Goal: Task Accomplishment & Management: Manage account settings

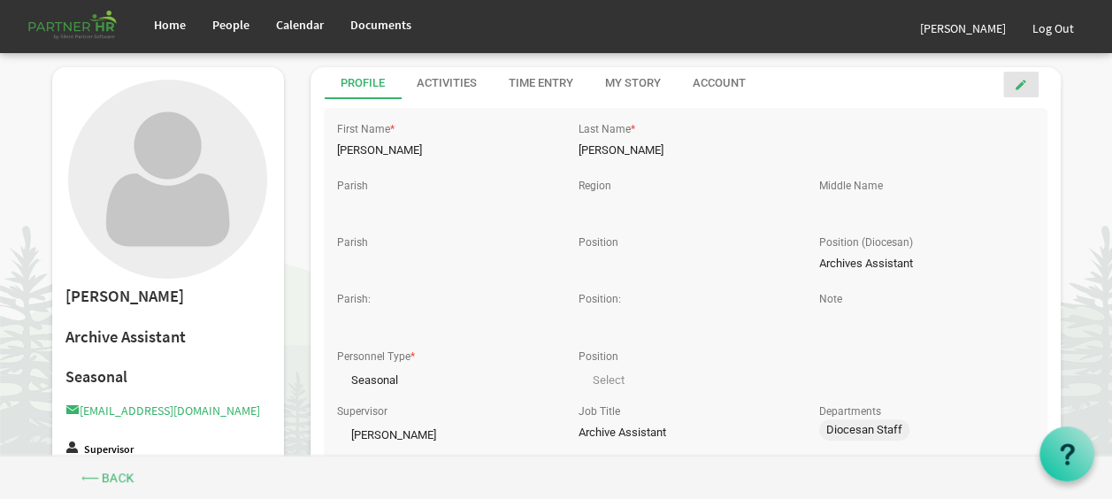
click at [1022, 88] on span at bounding box center [1020, 85] width 12 height 12
click at [428, 195] on input "text" at bounding box center [444, 208] width 214 height 27
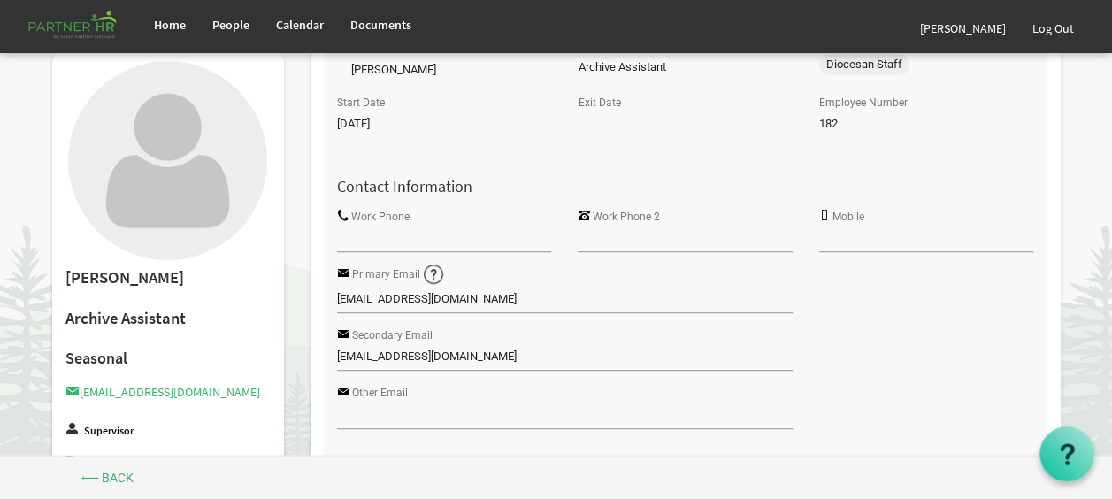
scroll to position [374, 0]
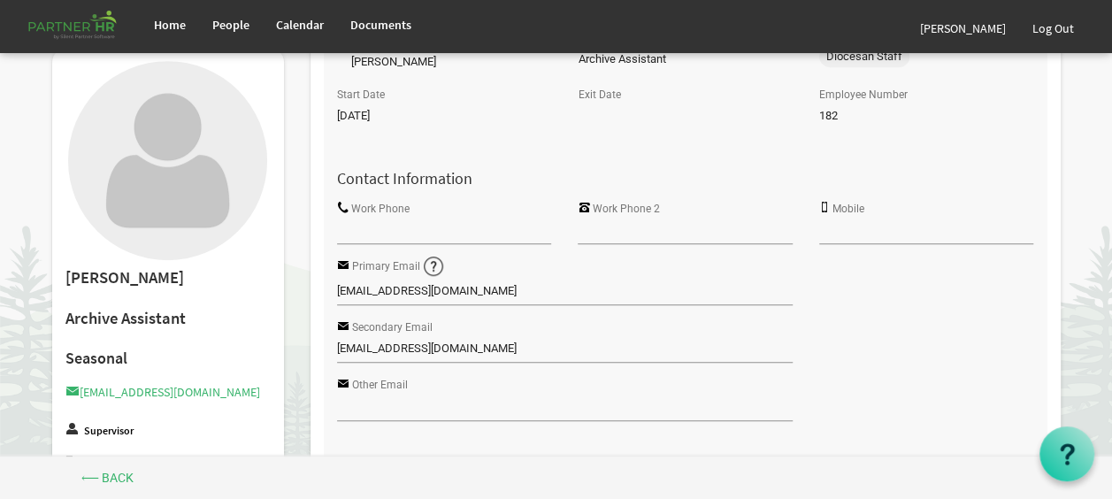
click at [470, 229] on input "Work Phone" at bounding box center [444, 230] width 214 height 27
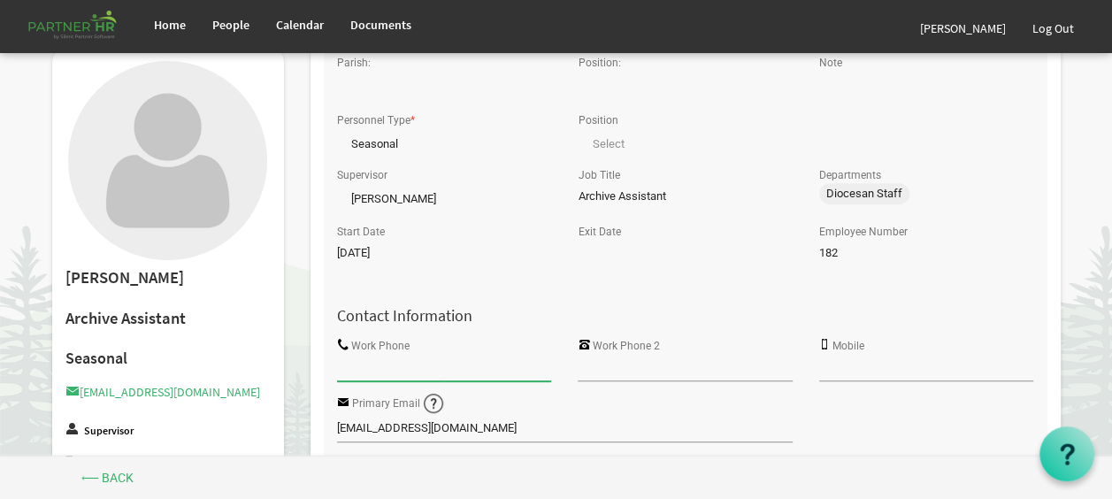
scroll to position [237, 0]
click at [600, 198] on input "Archive Assistant" at bounding box center [684, 196] width 214 height 27
click at [623, 196] on input "Archive Assistant" at bounding box center [684, 196] width 214 height 27
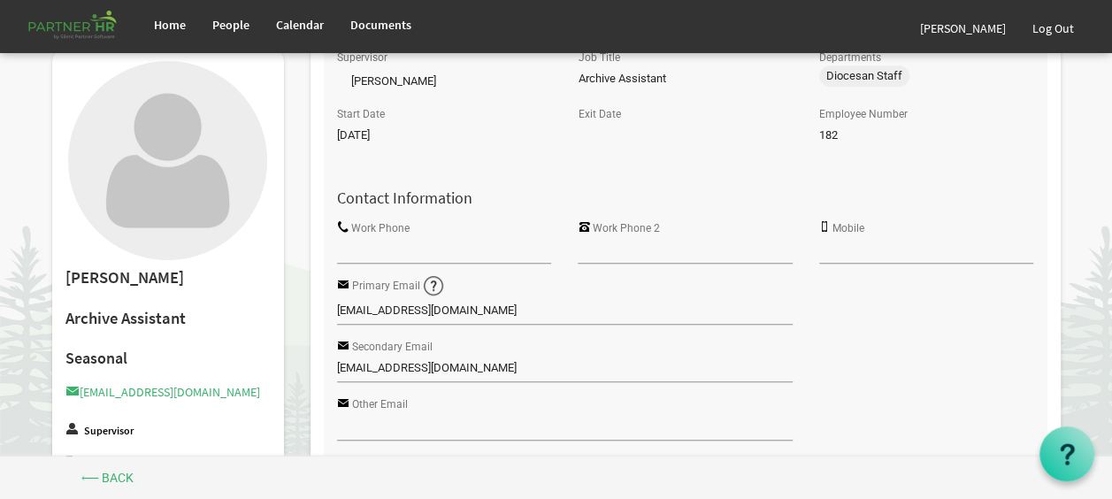
scroll to position [354, 0]
click at [520, 245] on input "Work Phone" at bounding box center [444, 250] width 214 height 27
type input "9"
click at [841, 251] on input "Mobile" at bounding box center [926, 250] width 214 height 27
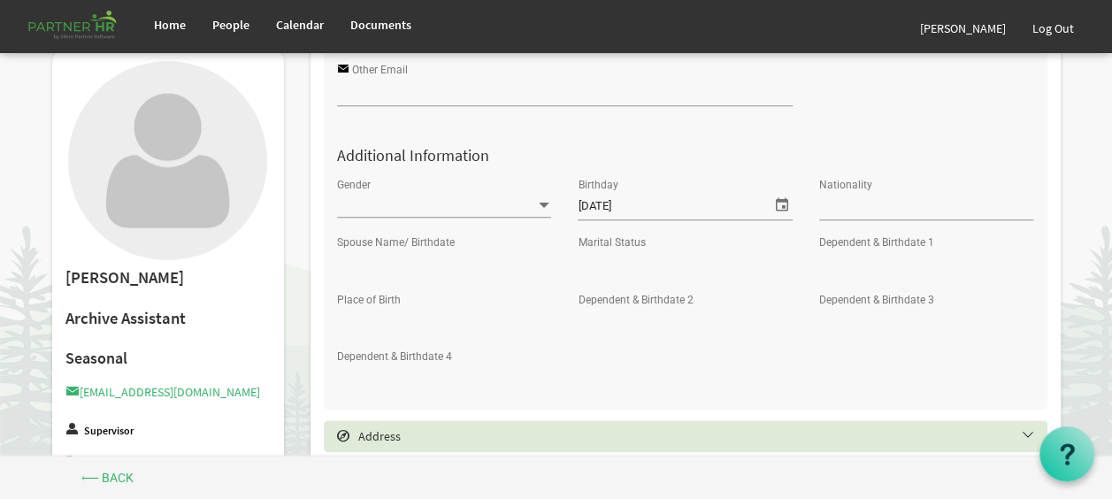
scroll to position [716, 0]
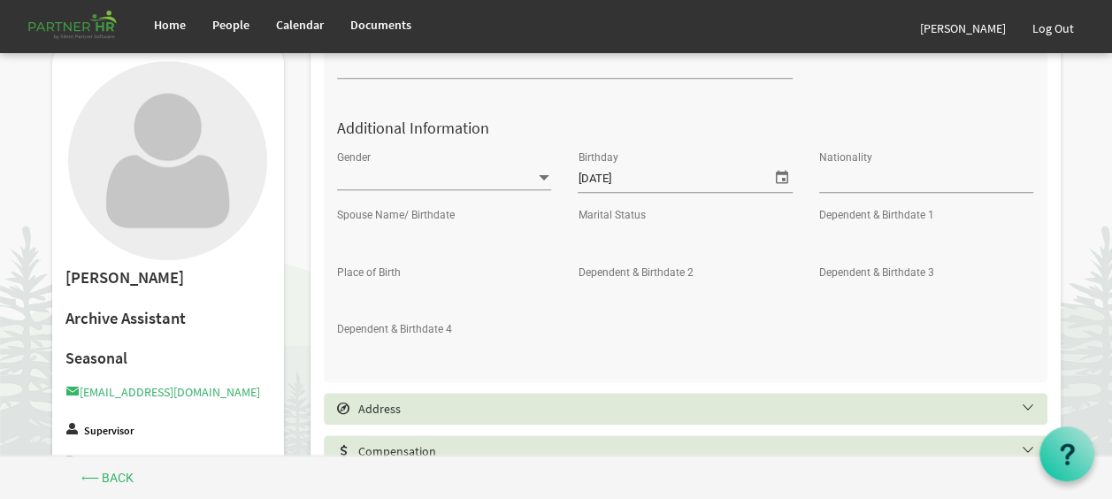
type input "[PHONE_NUMBER]"
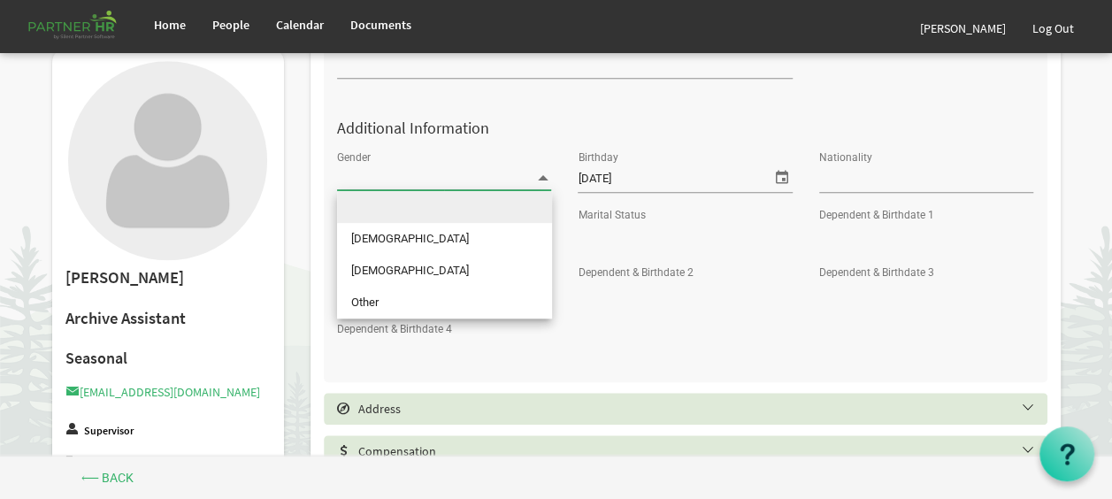
click at [516, 186] on span at bounding box center [444, 177] width 214 height 25
click at [400, 244] on li "[DEMOGRAPHIC_DATA]" at bounding box center [444, 239] width 215 height 32
type input "[DEMOGRAPHIC_DATA]"
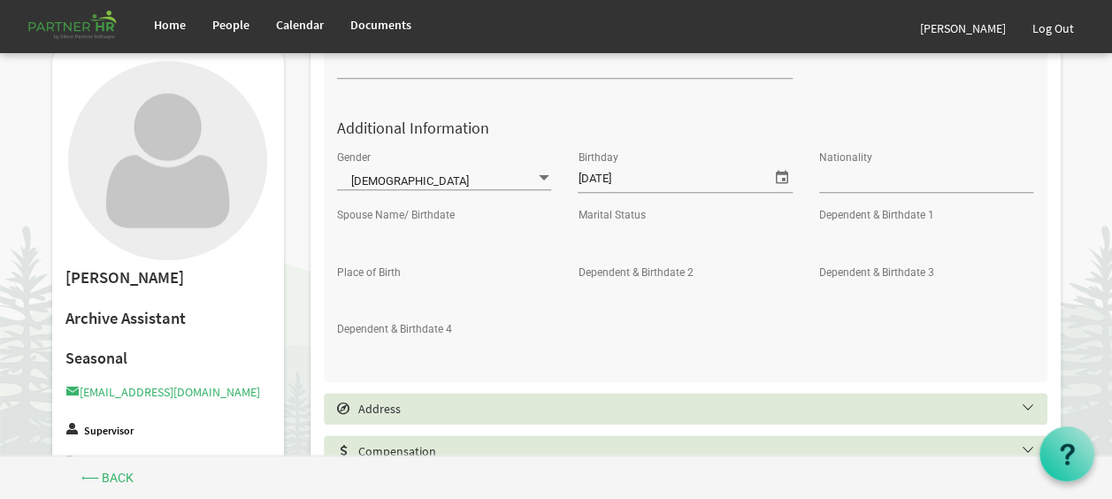
click at [848, 166] on input "Nationality" at bounding box center [926, 178] width 214 height 27
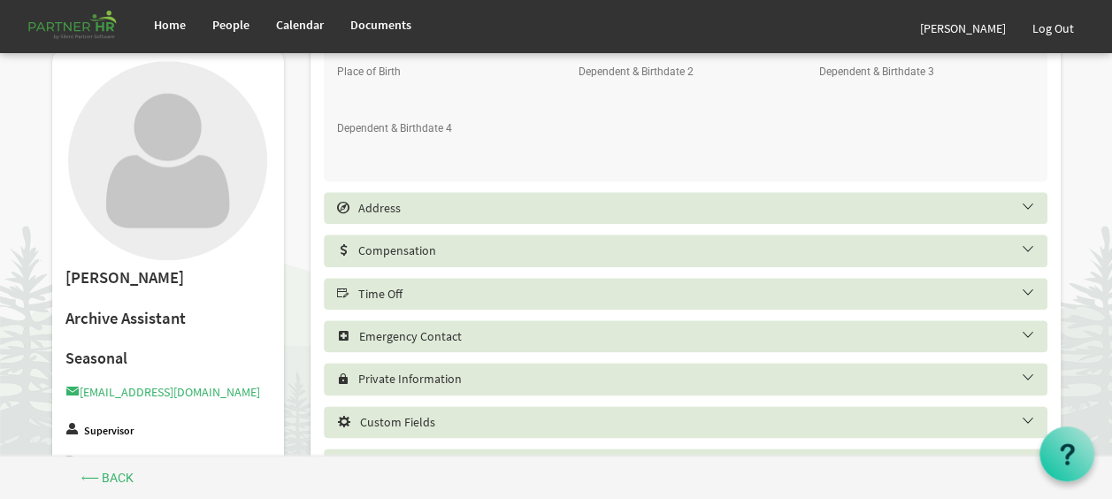
scroll to position [973, 0]
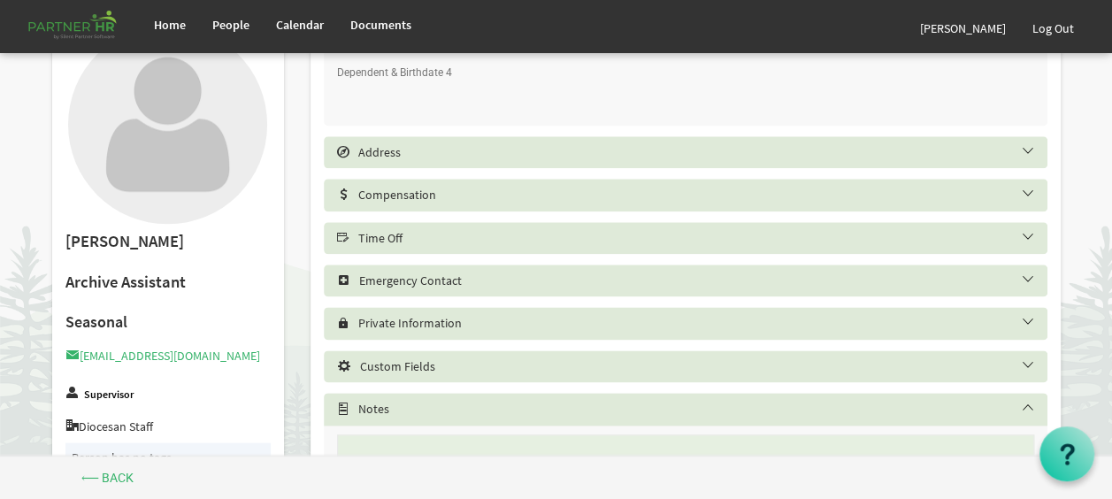
click at [368, 140] on div "Address" at bounding box center [685, 152] width 723 height 32
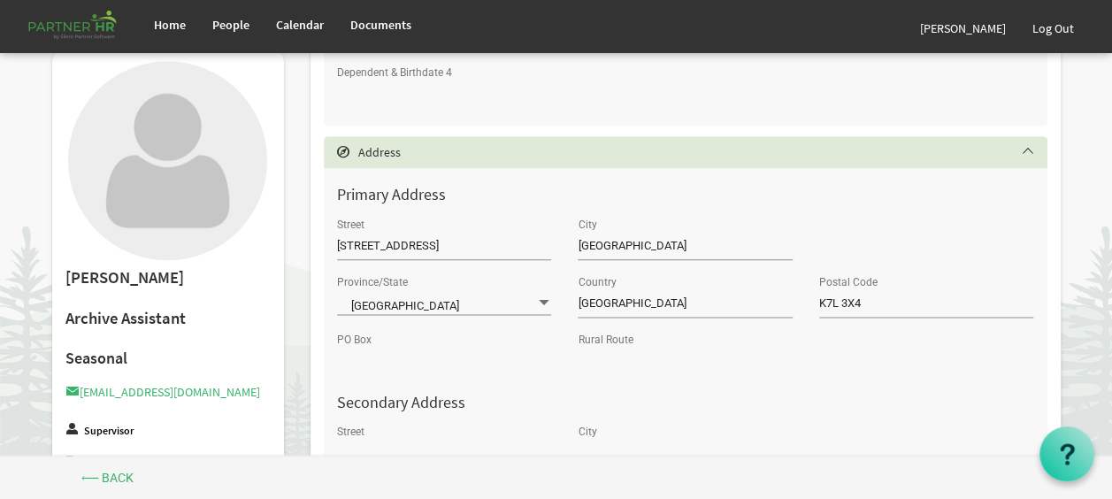
click at [453, 247] on input "10 Collingwood Street" at bounding box center [444, 246] width 214 height 27
type input "1"
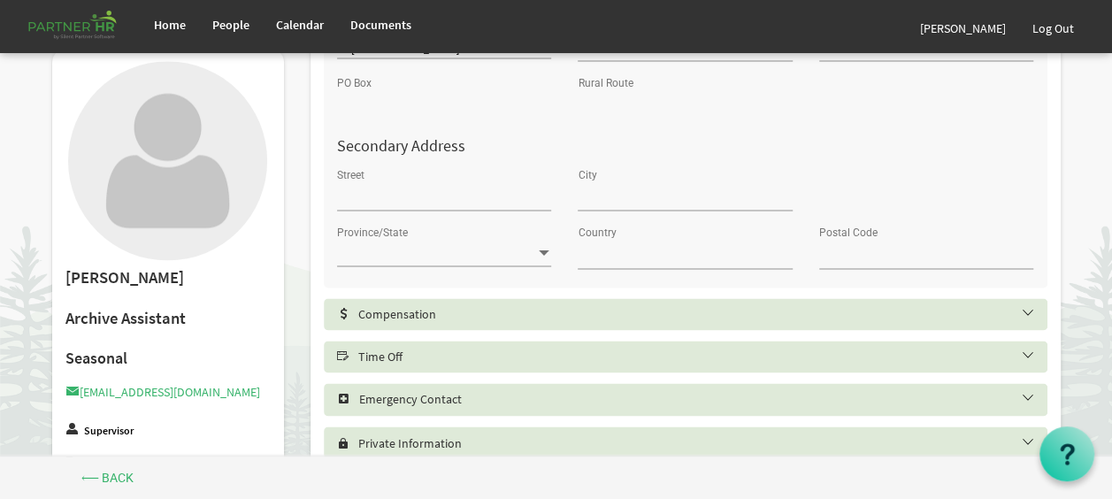
scroll to position [1230, 0]
type input "[STREET_ADDRESS]"
click at [560, 311] on h5 "Compensation" at bounding box center [698, 313] width 723 height 14
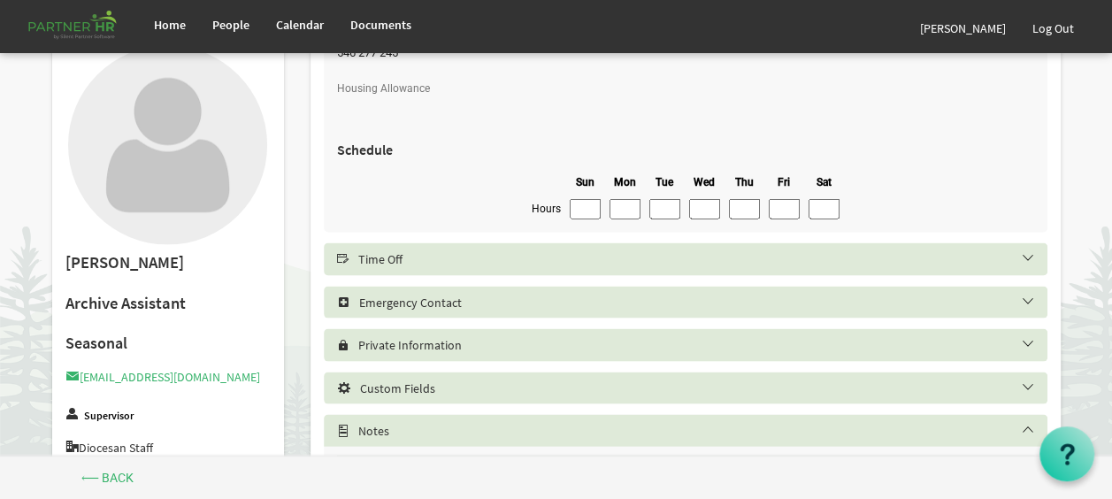
scroll to position [1667, 0]
click at [541, 250] on h5 "Time Off" at bounding box center [698, 257] width 723 height 14
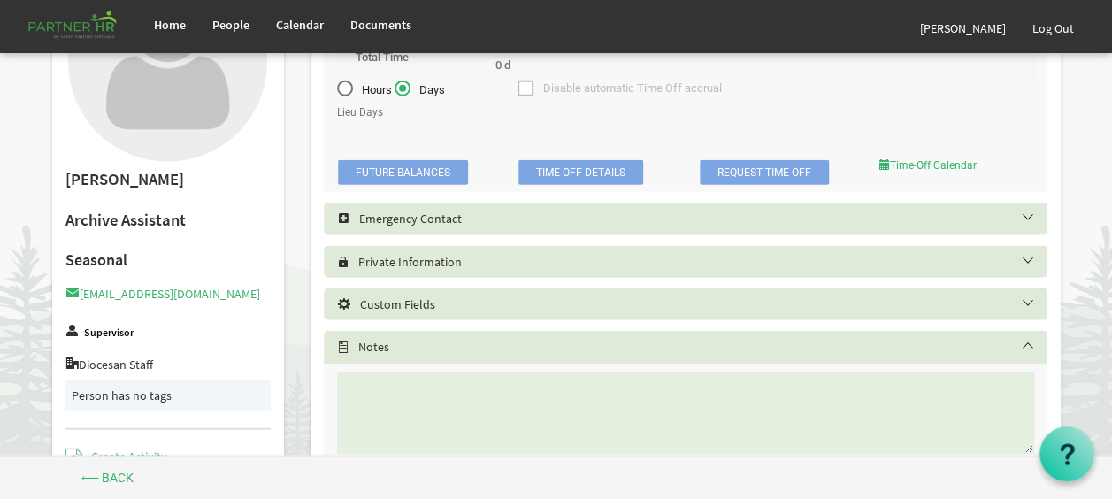
scroll to position [2214, 0]
click at [498, 214] on h5 "Emergency Contact" at bounding box center [698, 219] width 723 height 14
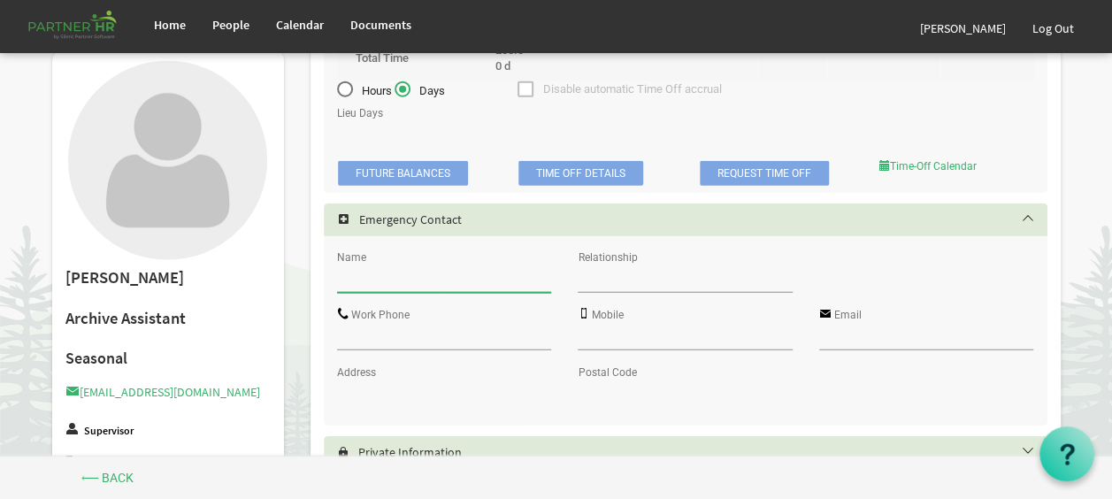
click at [435, 272] on input "Name" at bounding box center [444, 278] width 214 height 27
type input "[PERSON_NAME]"
click at [631, 278] on input "Relationship" at bounding box center [684, 278] width 214 height 27
type input "Mother"
click at [455, 336] on input "Work Phone" at bounding box center [444, 336] width 214 height 27
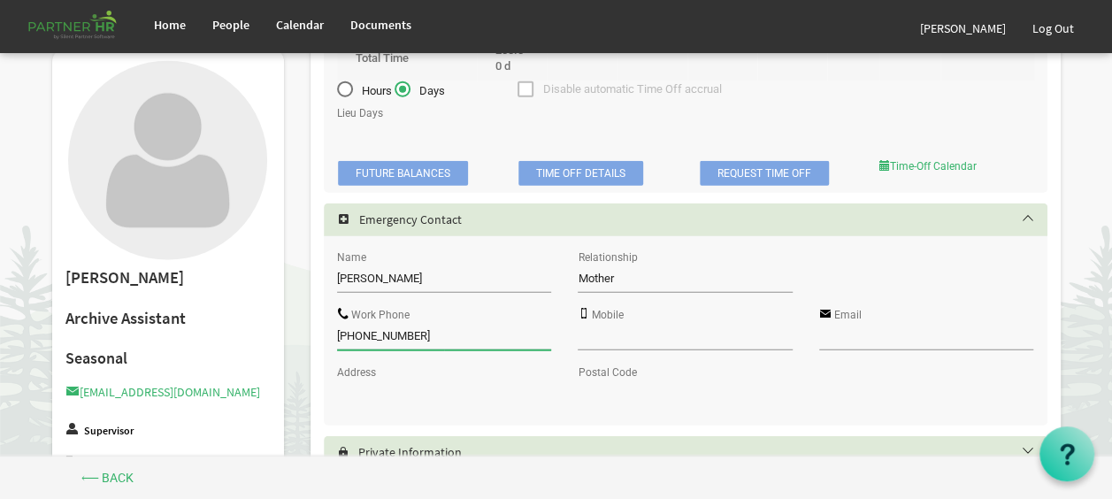
type input "[PHONE_NUMBER]"
click at [649, 332] on input "Mobile" at bounding box center [684, 336] width 214 height 27
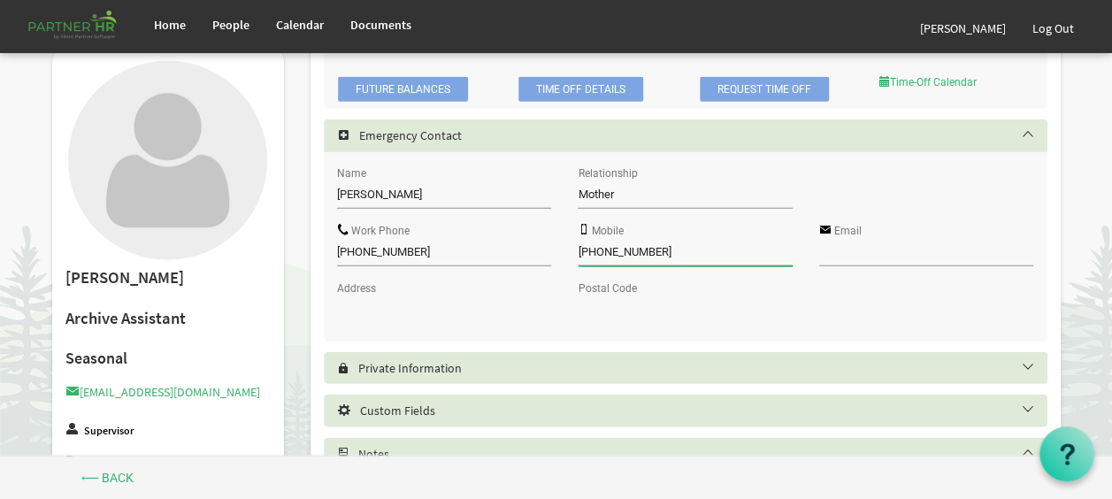
scroll to position [2299, 0]
type input "[PHONE_NUMBER]"
click at [890, 238] on input "Email" at bounding box center [926, 251] width 214 height 27
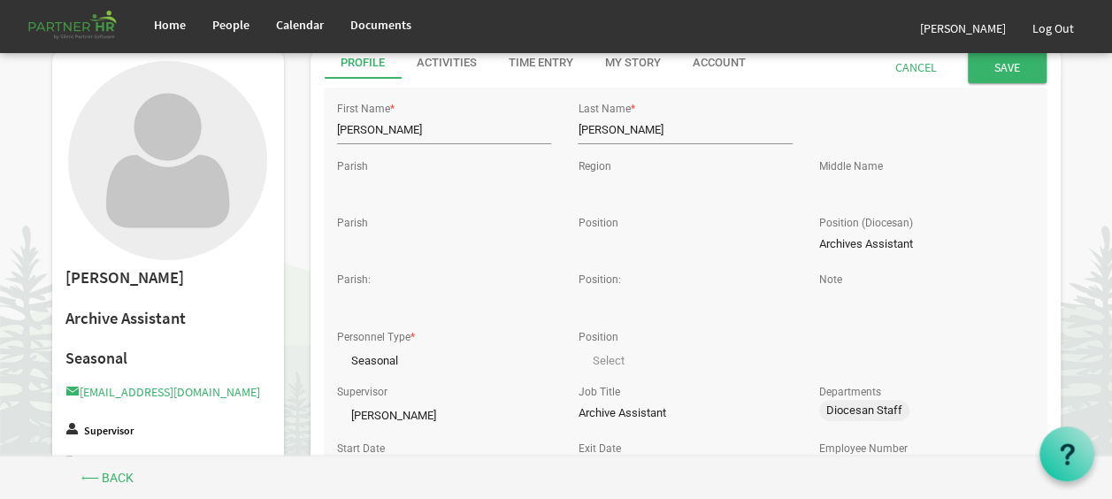
scroll to position [0, 0]
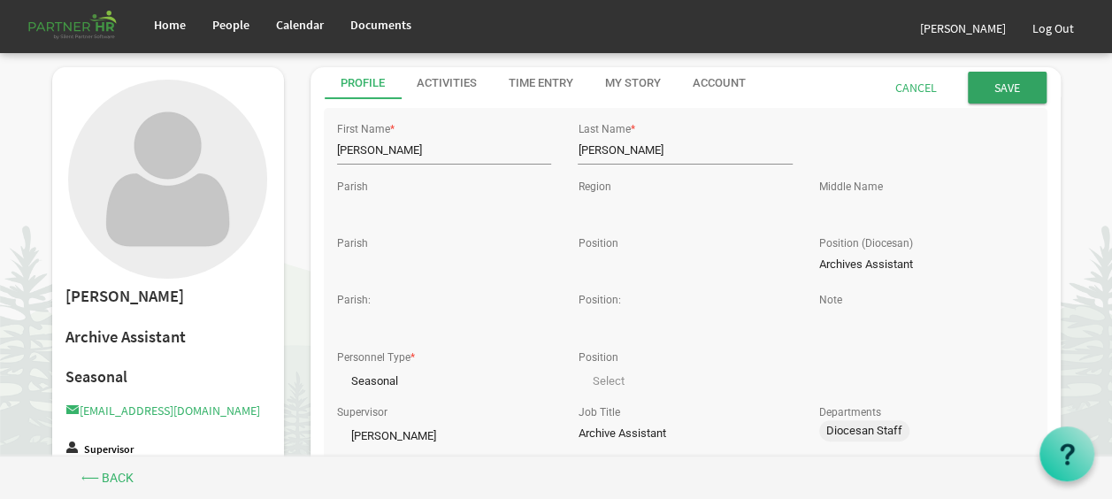
type input "[PERSON_NAME][EMAIL_ADDRESS][PERSON_NAME][DOMAIN_NAME]"
click at [1020, 89] on input "submit" at bounding box center [1006, 88] width 79 height 32
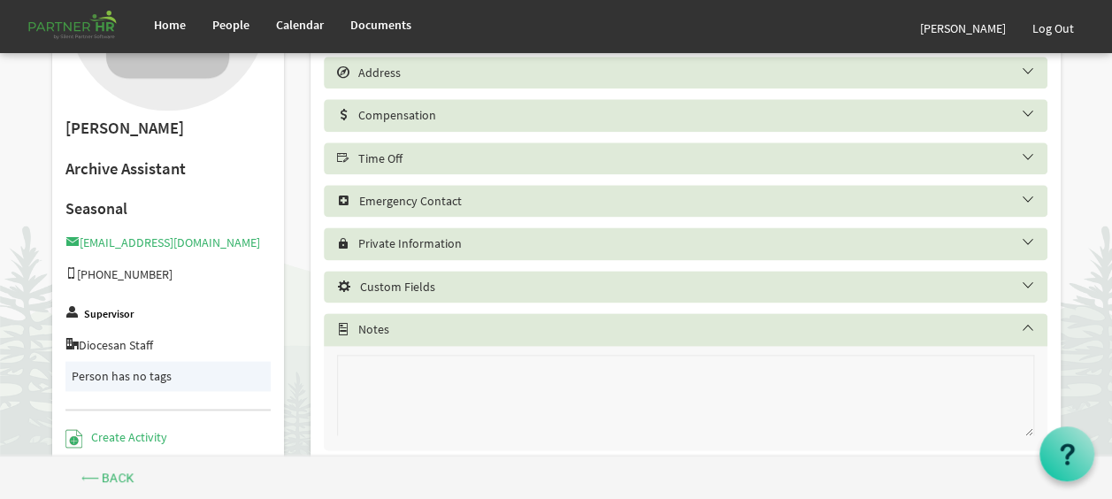
scroll to position [1093, 0]
